Goal: Task Accomplishment & Management: Use online tool/utility

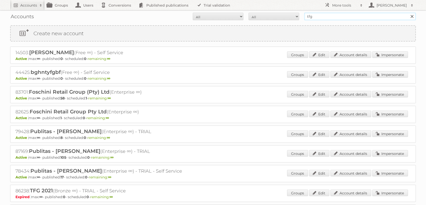
click at [322, 15] on input "tfg" at bounding box center [360, 17] width 112 height 8
type input "ravensburger"
click at [408, 13] on input "Search" at bounding box center [412, 17] width 8 height 8
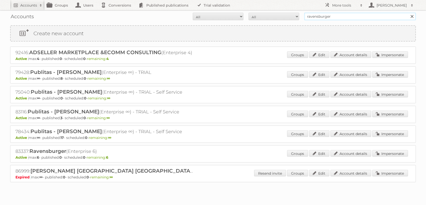
click at [336, 19] on input "ravensburger" at bounding box center [360, 17] width 112 height 8
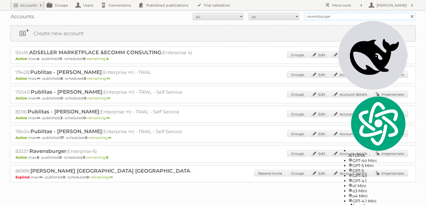
click at [336, 19] on input "ravensburger" at bounding box center [360, 17] width 112 height 8
click at [383, 51] on div "92416: ADSELLER MARKETPLACE &ECOMM CONSULTING (Enterprise 4) Active max: 4 - pu…" at bounding box center [213, 55] width 406 height 17
click at [383, 53] on link "Impersonate" at bounding box center [390, 54] width 36 height 7
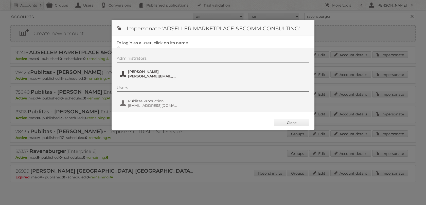
click at [152, 72] on span "Rocio Ochoa" at bounding box center [152, 72] width 49 height 5
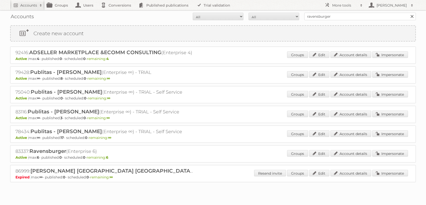
click at [315, 12] on div "Accounts All Active Expired Pending All Paid Trials Self service ravensburger S…" at bounding box center [213, 16] width 406 height 13
click at [315, 13] on input "ravensburger" at bounding box center [360, 17] width 112 height 8
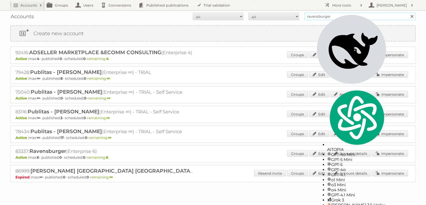
click at [315, 13] on input "ravensburger" at bounding box center [360, 17] width 112 height 8
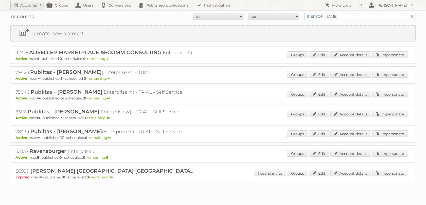
type input "[PERSON_NAME]"
click at [408, 13] on input "Search" at bounding box center [412, 17] width 8 height 8
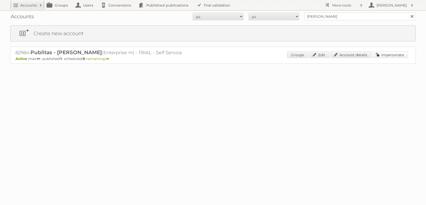
click at [389, 56] on link "Impersonate" at bounding box center [390, 54] width 36 height 7
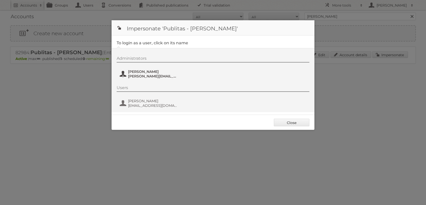
click at [150, 71] on span "[PERSON_NAME]" at bounding box center [152, 72] width 49 height 5
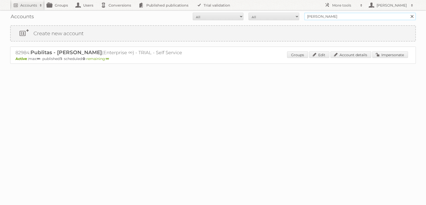
click at [323, 17] on input "[PERSON_NAME]" at bounding box center [360, 17] width 112 height 8
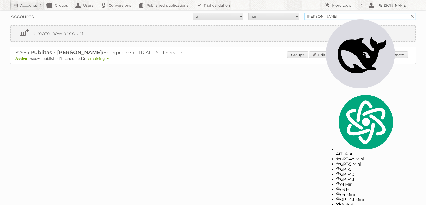
click at [323, 17] on input "[PERSON_NAME]" at bounding box center [360, 17] width 112 height 8
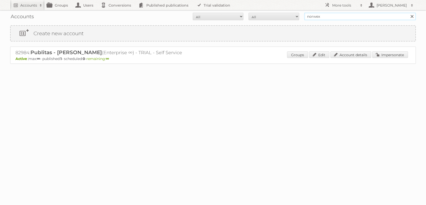
type input "norwex"
click at [408, 13] on input "Search" at bounding box center [412, 17] width 8 height 8
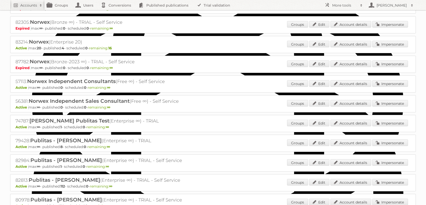
scroll to position [288, 0]
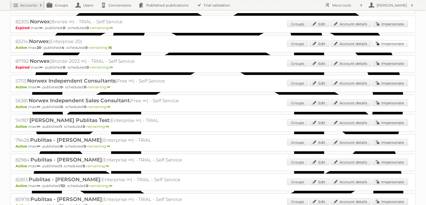
click at [393, 47] on link "Impersonate" at bounding box center [390, 43] width 36 height 7
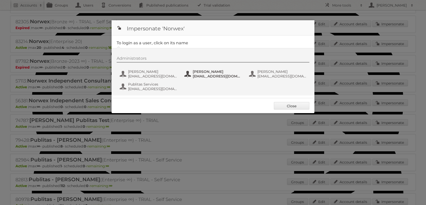
click at [201, 76] on span "[EMAIL_ADDRESS][DOMAIN_NAME]" at bounding box center [217, 76] width 49 height 5
